Goal: Communication & Community: Answer question/provide support

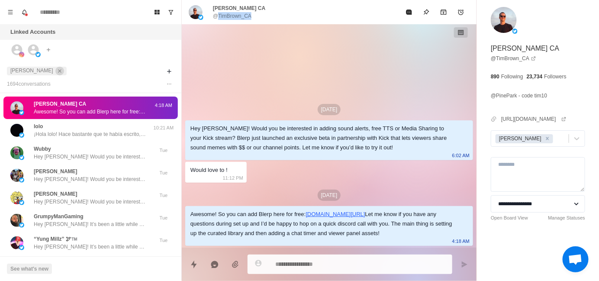
click at [57, 71] on icon "close" at bounding box center [60, 71] width 6 height 6
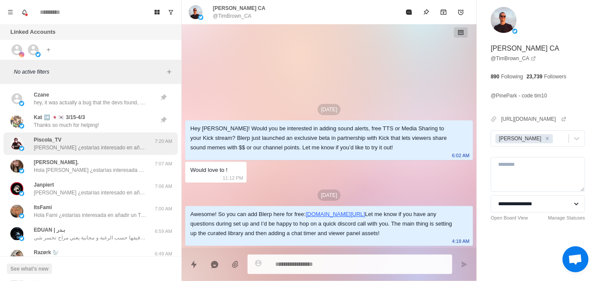
click at [100, 144] on p "[PERSON_NAME] ¿estarías interesado en añadir un TTS con la voz de personajes fa…" at bounding box center [90, 148] width 112 height 8
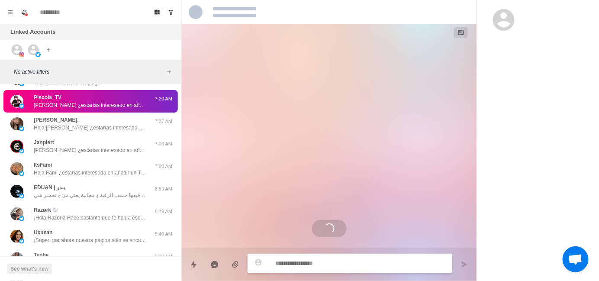
scroll to position [43, 0]
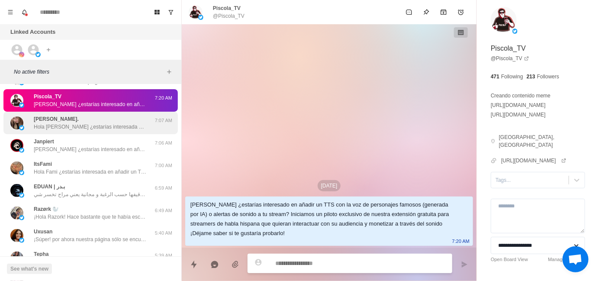
click at [95, 130] on p "Hola [PERSON_NAME] ¿estarías interesada en añadir un TTS con la voz de personaj…" at bounding box center [90, 127] width 112 height 8
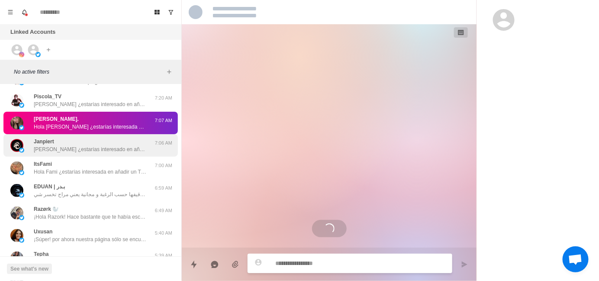
click at [94, 143] on div "[PERSON_NAME] [PERSON_NAME] ¿estarías interesado en añadir un TTS con la voz de…" at bounding box center [90, 146] width 112 height 16
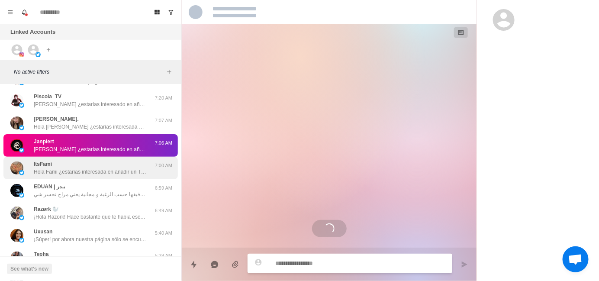
click at [91, 168] on p "Hola Fami ¿estarías interesada en añadir un TTS con la voz de personajes famoso…" at bounding box center [90, 172] width 112 height 8
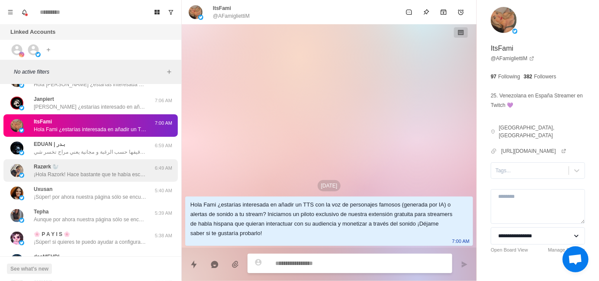
scroll to position [87, 0]
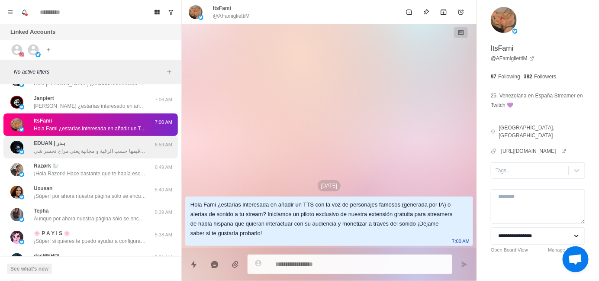
click at [89, 148] on p "الاضافة ممكن تفعلها و ممكن ان توقيفها حسب الرغبة و مجانية يعني مراح تخسر شي" at bounding box center [90, 151] width 112 height 8
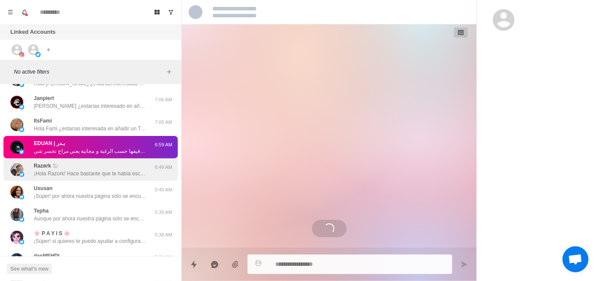
click at [90, 169] on div "Razørk 🦭 ¡Hola Razork! Hace bastante que te había escrito, sólo quería confirma…" at bounding box center [90, 170] width 112 height 16
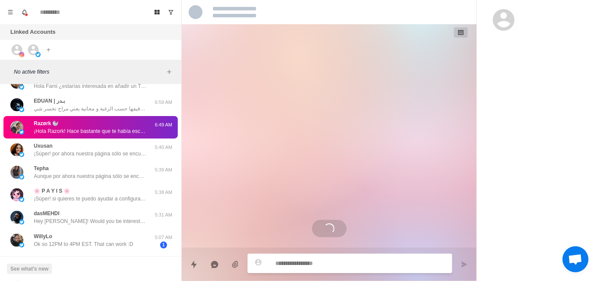
scroll to position [129, 0]
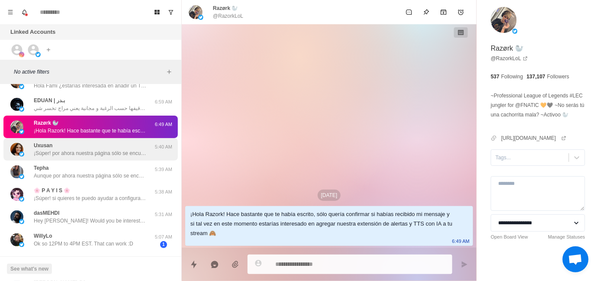
click at [89, 151] on p "¡Súper! por ahora nuestra página sólo se encuentra en inglés, así que si quiere…" at bounding box center [90, 153] width 112 height 8
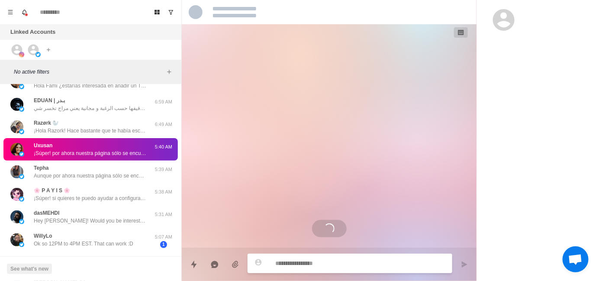
type textarea "*"
select select "**********"
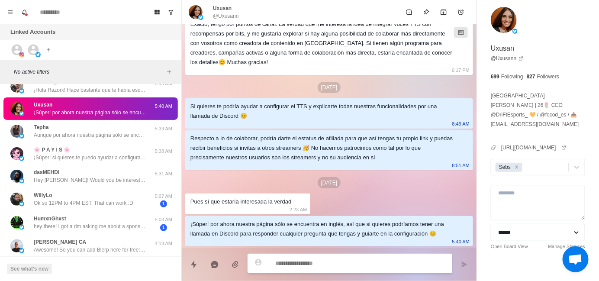
scroll to position [173, 0]
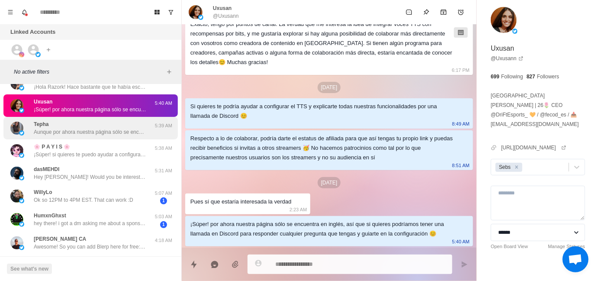
click at [93, 134] on p "Aunque por ahora nuestra página sólo se encuentra en inglés, así que si quieres…" at bounding box center [90, 132] width 112 height 8
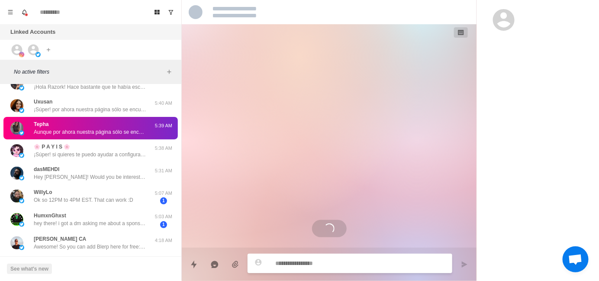
type textarea "*"
select select "**********"
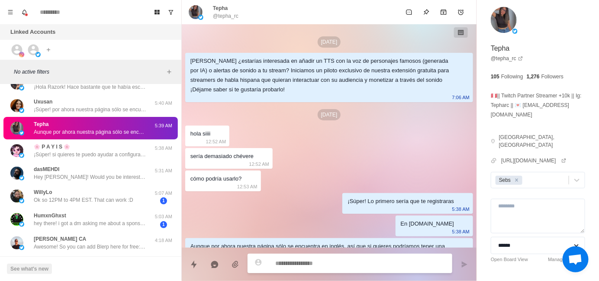
scroll to position [22, 0]
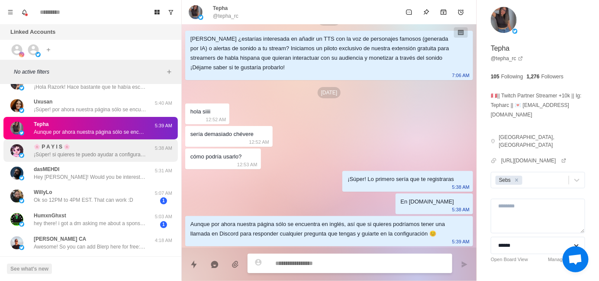
click at [93, 143] on div "🌸 P A Y I S 🌸 ¡Súper! si quieres te puedo ayudar a configurarla" at bounding box center [90, 151] width 112 height 16
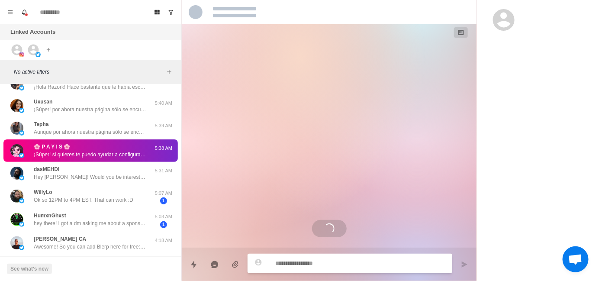
scroll to position [0, 0]
type textarea "*"
select select "**********"
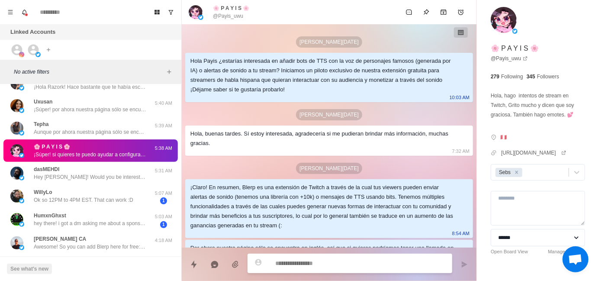
scroll to position [319, 0]
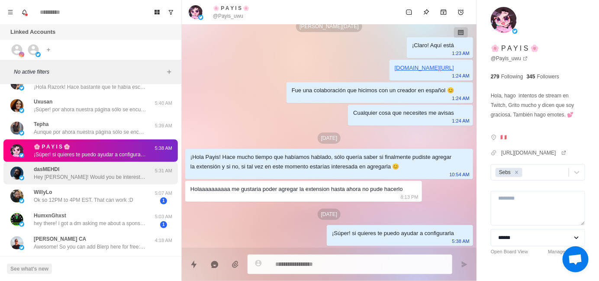
click at [94, 168] on div "dasMEHDI Hey [PERSON_NAME]! Would you be interested in adding sound alerts, fre…" at bounding box center [90, 173] width 112 height 16
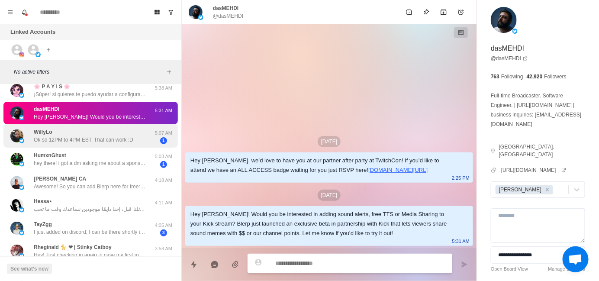
scroll to position [260, 0]
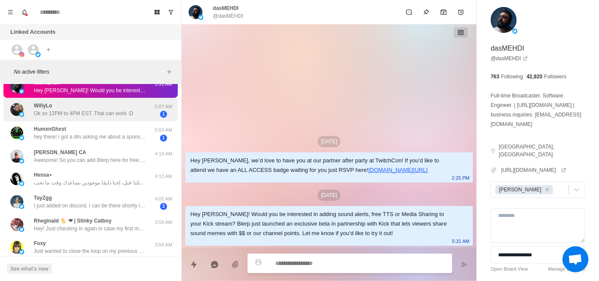
click at [86, 111] on p "Ok so 12PM to 4PM EST. That can work :D" at bounding box center [84, 113] width 100 height 8
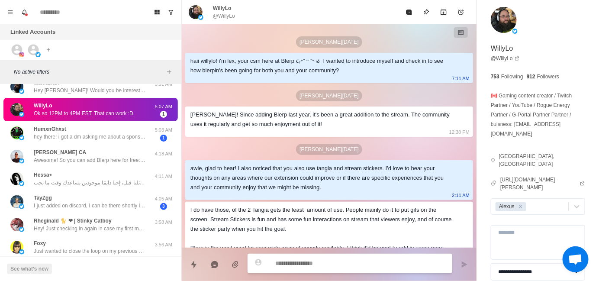
scroll to position [512, 0]
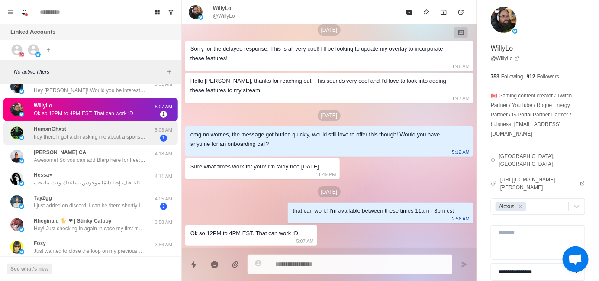
click at [99, 136] on p "hey there! i got a dm asking me about a sponsorship with you guys on instagram,…" at bounding box center [90, 137] width 112 height 8
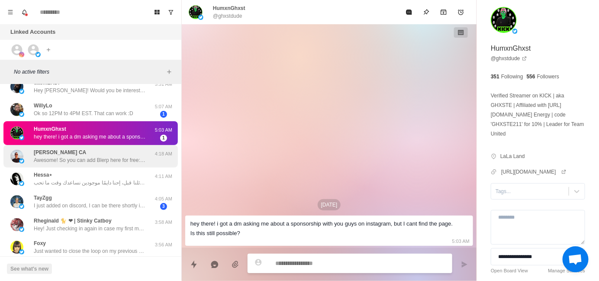
click at [98, 154] on div "[PERSON_NAME] CA Awesome! So you can add Blerp here for free: [URL][DOMAIN_NAME…" at bounding box center [90, 156] width 112 height 16
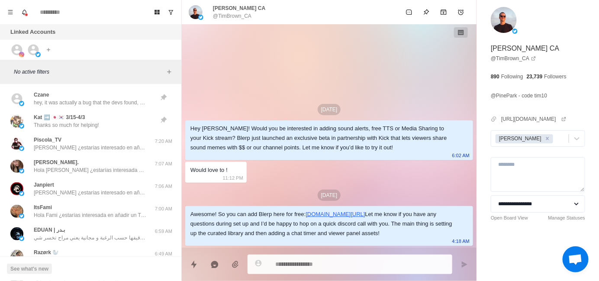
type textarea "*"
